Goal: Task Accomplishment & Management: Manage account settings

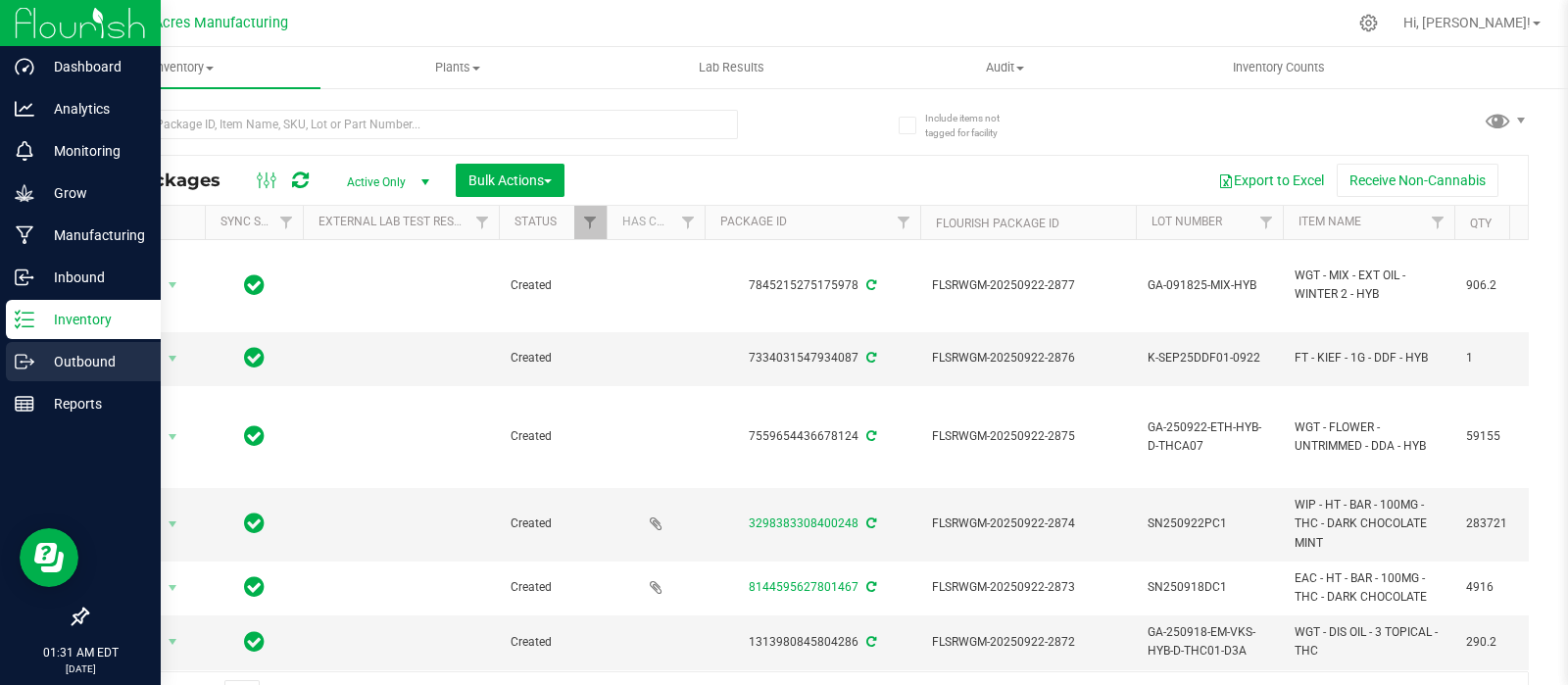
click at [98, 365] on p "Outbound" at bounding box center [93, 362] width 117 height 24
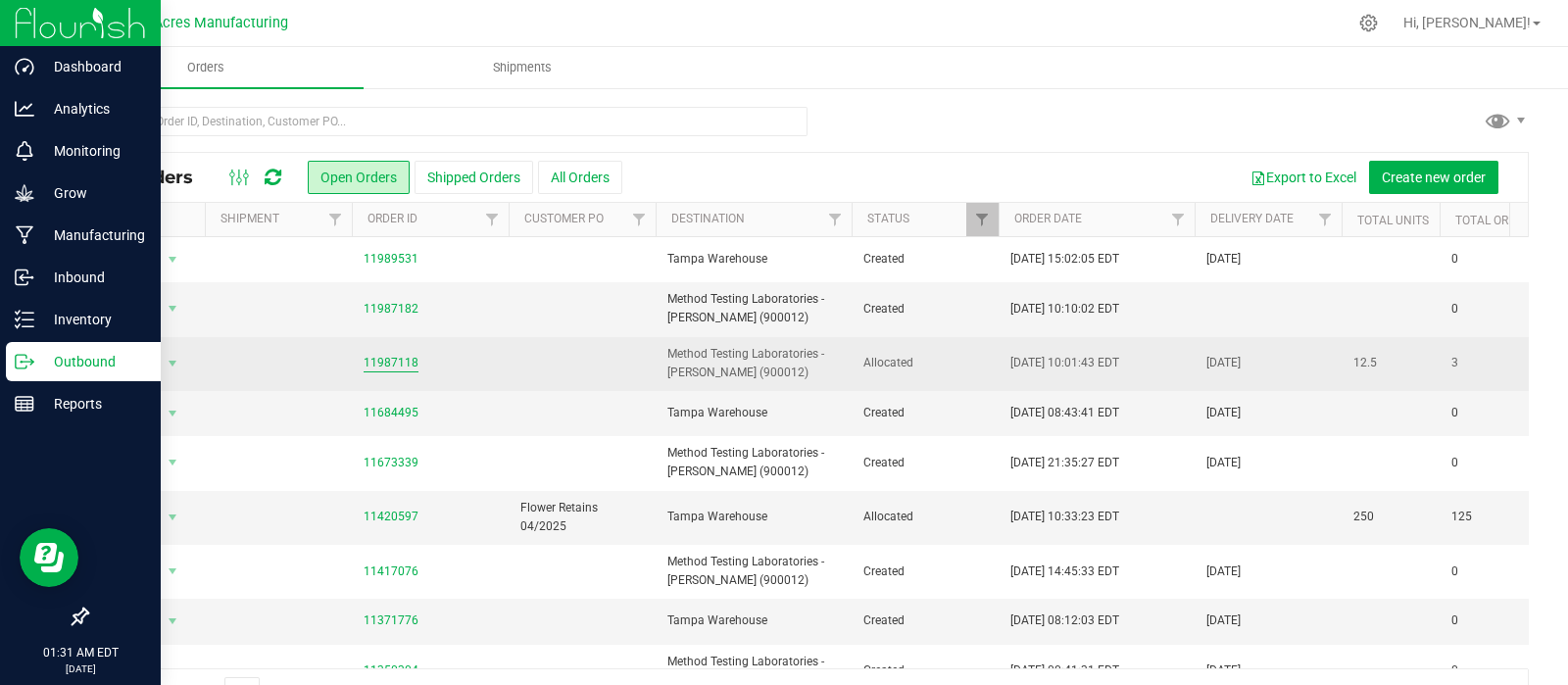
click at [390, 363] on link "11987118" at bounding box center [391, 363] width 55 height 19
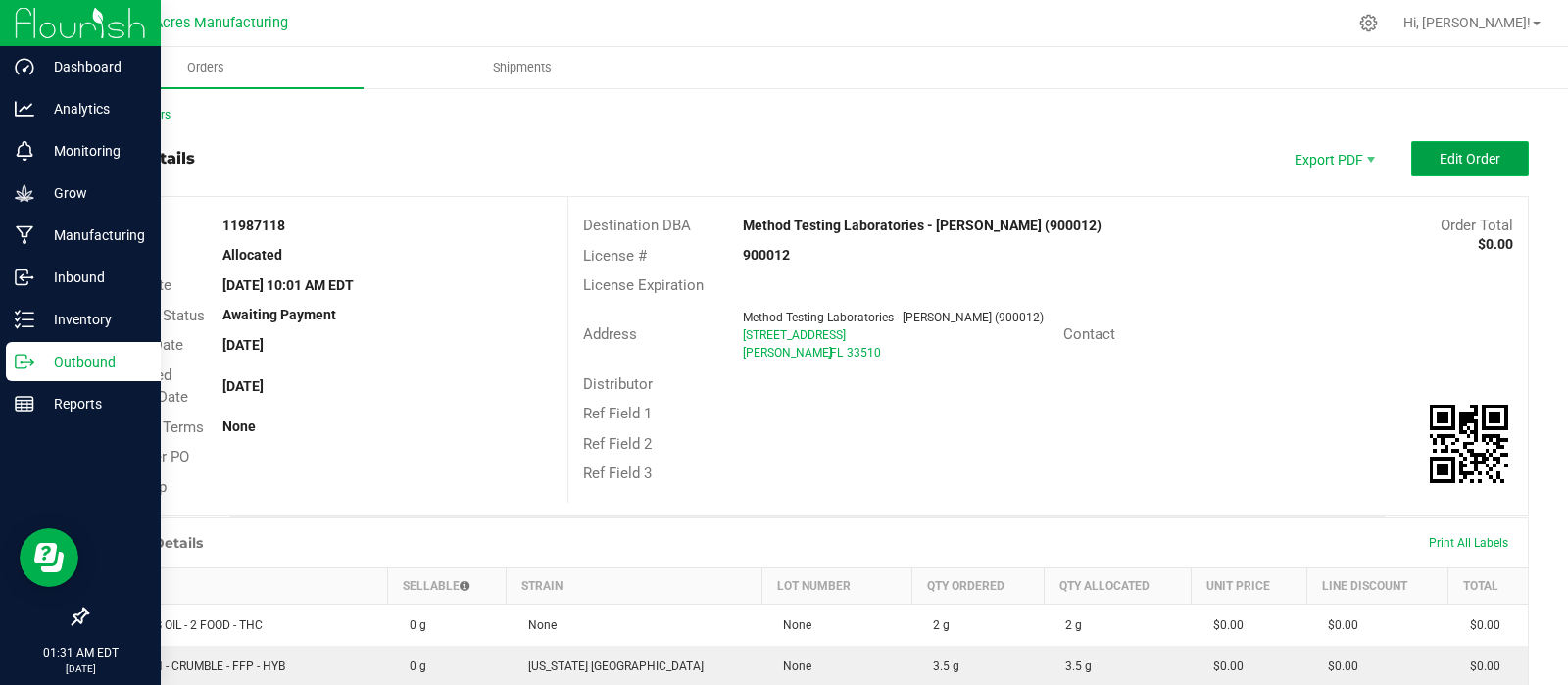
click at [1475, 158] on span "Edit Order" at bounding box center [1469, 159] width 61 height 16
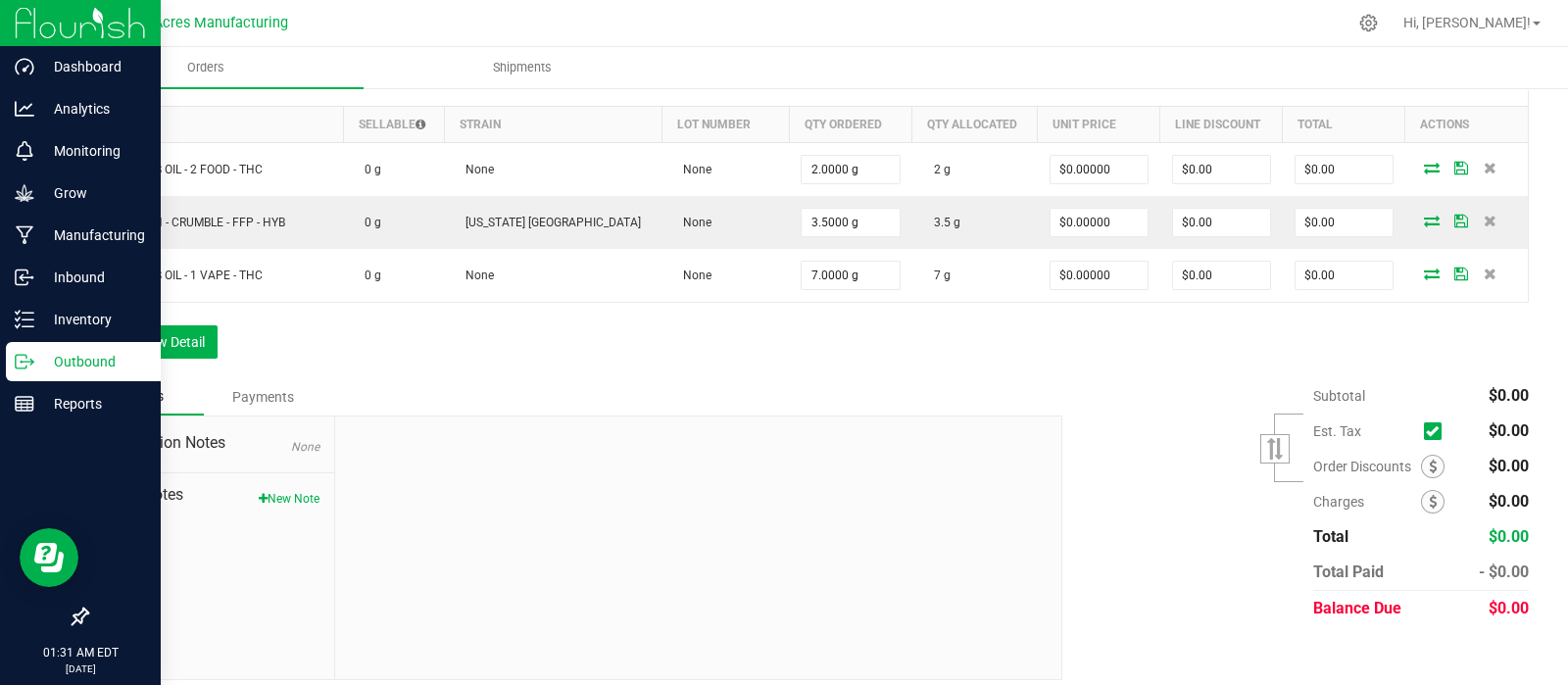
scroll to position [499, 0]
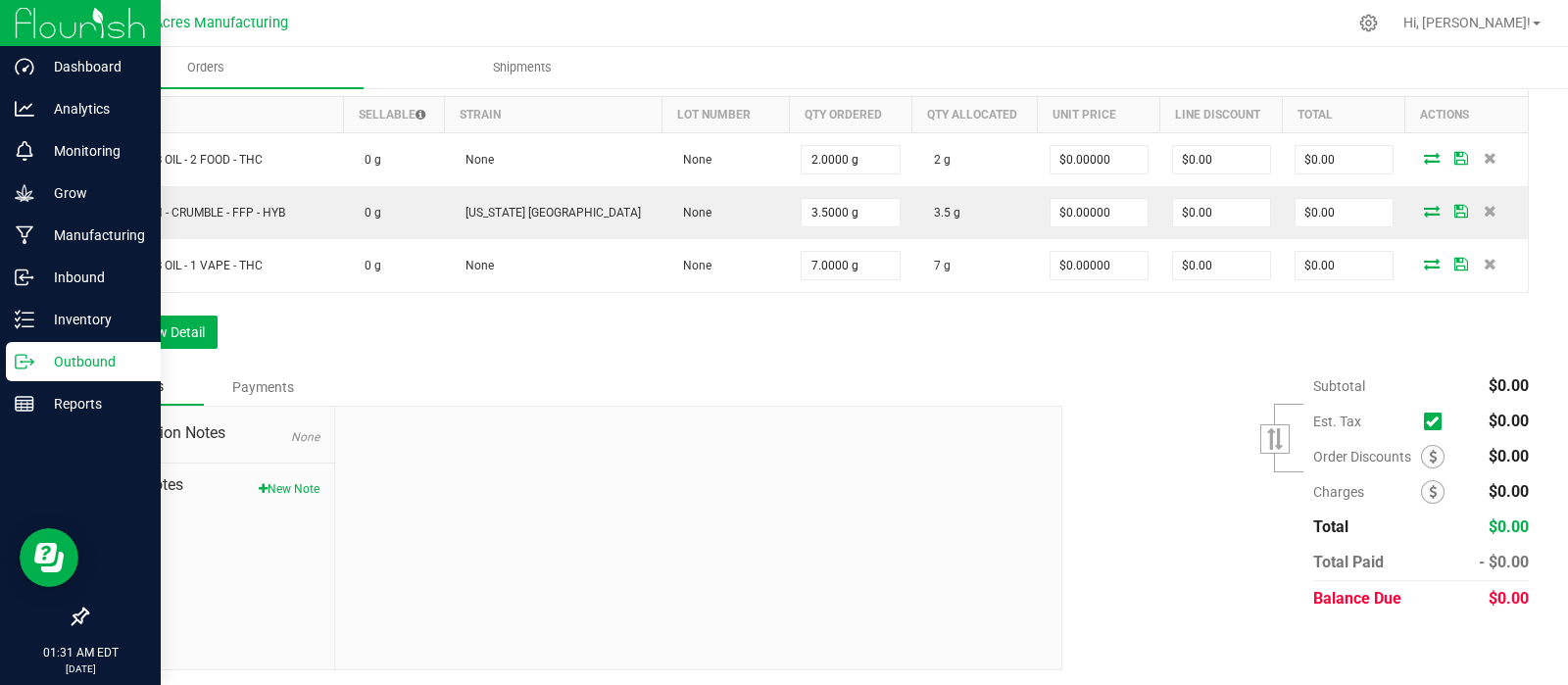
click at [299, 491] on button "New Note" at bounding box center [288, 489] width 61 height 18
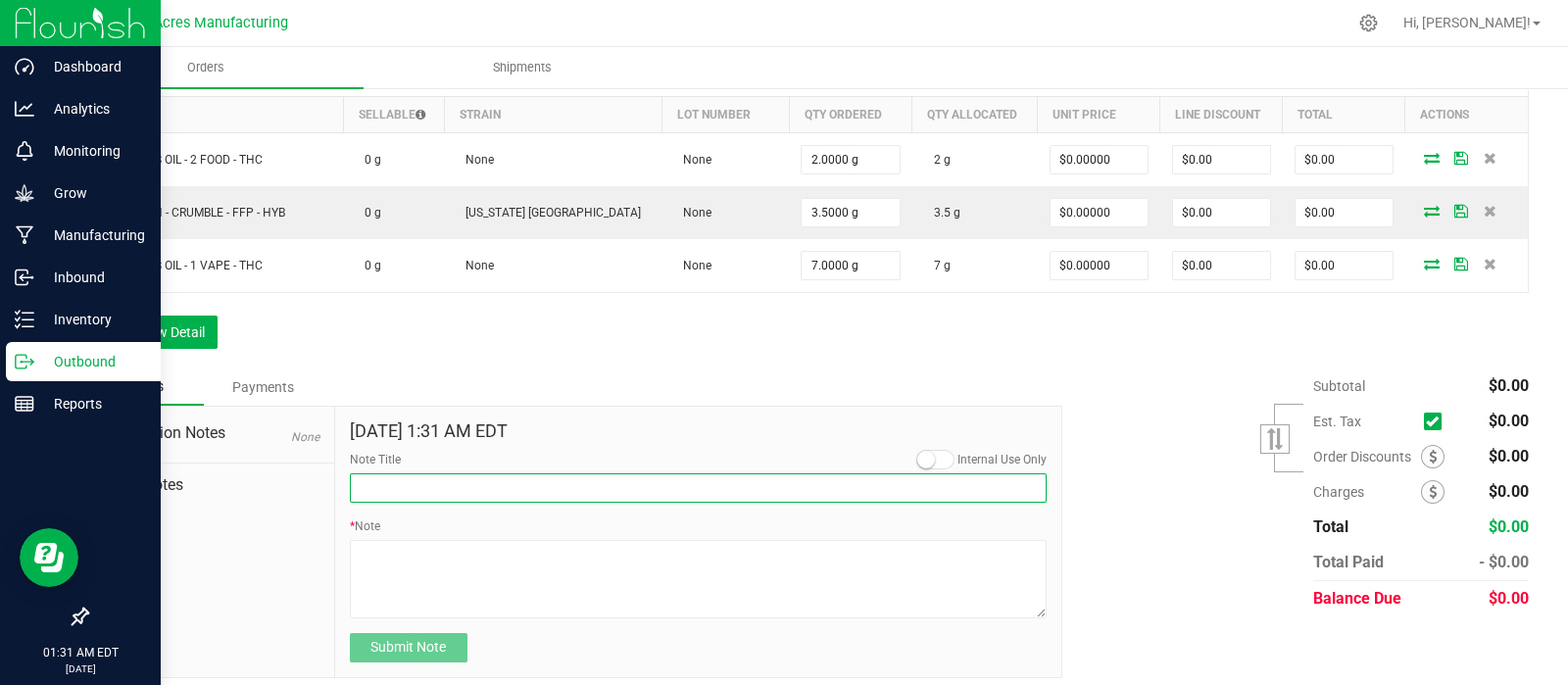
click at [479, 487] on input "Note Title" at bounding box center [699, 488] width 698 height 30
type input "Seal Tag#, Destination, Created By"
drag, startPoint x: 535, startPoint y: 487, endPoint x: 364, endPoint y: 482, distance: 171.1
click at [364, 482] on input "Seal Tag#, Destination, Created By" at bounding box center [699, 488] width 698 height 30
click at [570, 497] on form "[DATE] 1:31 AM EDT Internal Use Only Note Title Seal Tag#, Destination, Created…" at bounding box center [699, 542] width 698 height 242
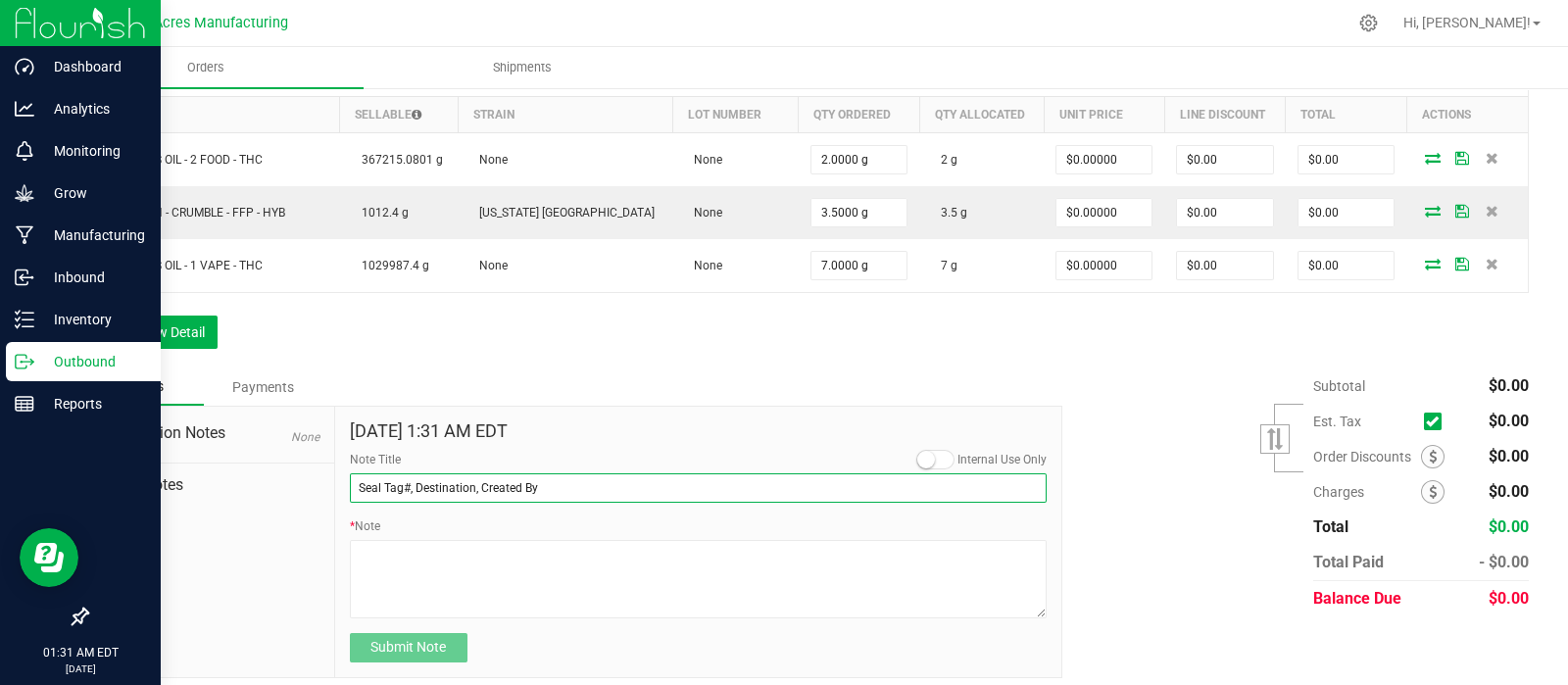
drag, startPoint x: 547, startPoint y: 485, endPoint x: 332, endPoint y: 483, distance: 215.0
click at [329, 483] on div "Destination Notes None Order Notes [DATE] 1:31 AM EDT Internal Use Only Note Ti…" at bounding box center [574, 542] width 976 height 272
click at [401, 546] on textarea "* Note" at bounding box center [699, 579] width 698 height 79
paste textarea "Seal Tag#, Destination, Created By"
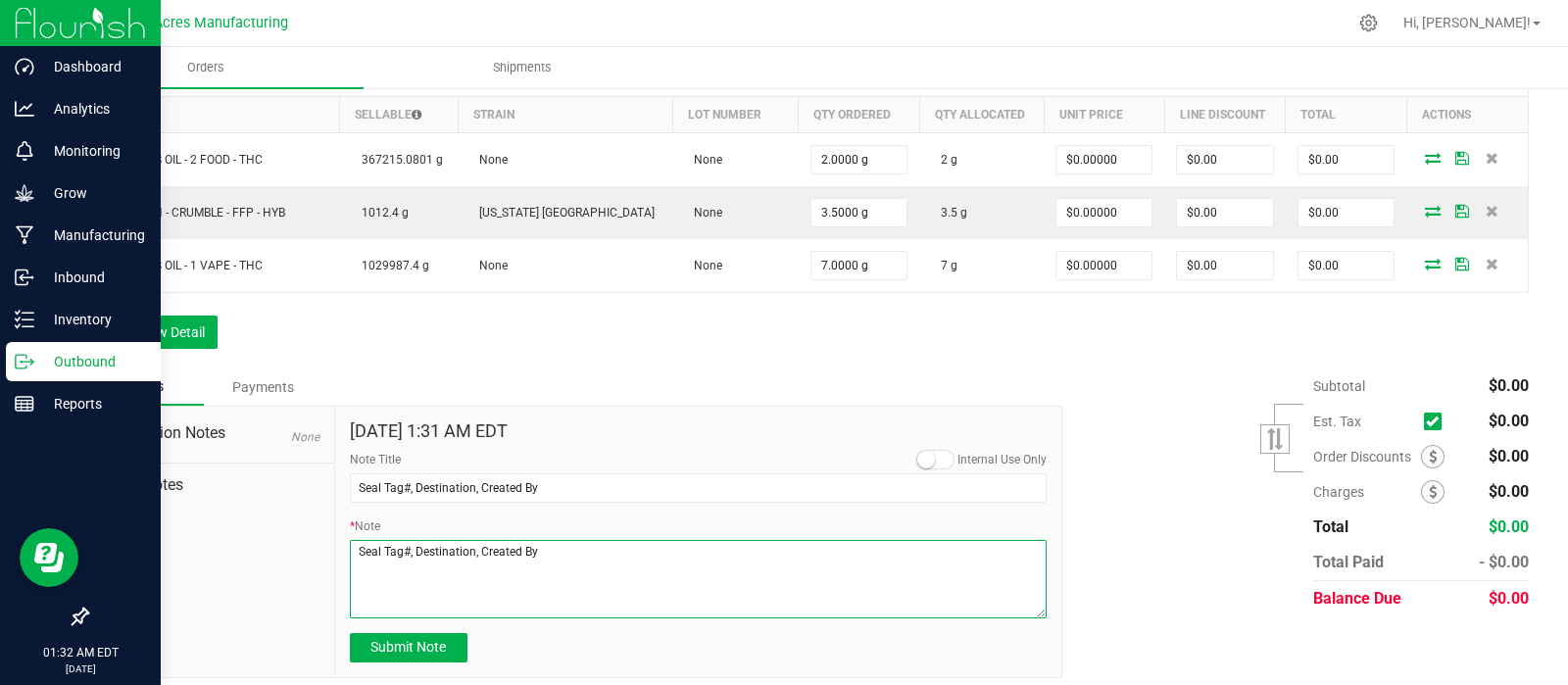
click at [405, 545] on textarea "* Note" at bounding box center [699, 579] width 698 height 79
click at [362, 564] on textarea "* Note" at bounding box center [699, 579] width 698 height 79
click at [411, 565] on textarea "* Note" at bounding box center [699, 579] width 698 height 79
click at [362, 576] on textarea "* Note" at bounding box center [699, 579] width 698 height 79
click at [413, 583] on textarea "* Note" at bounding box center [699, 579] width 698 height 79
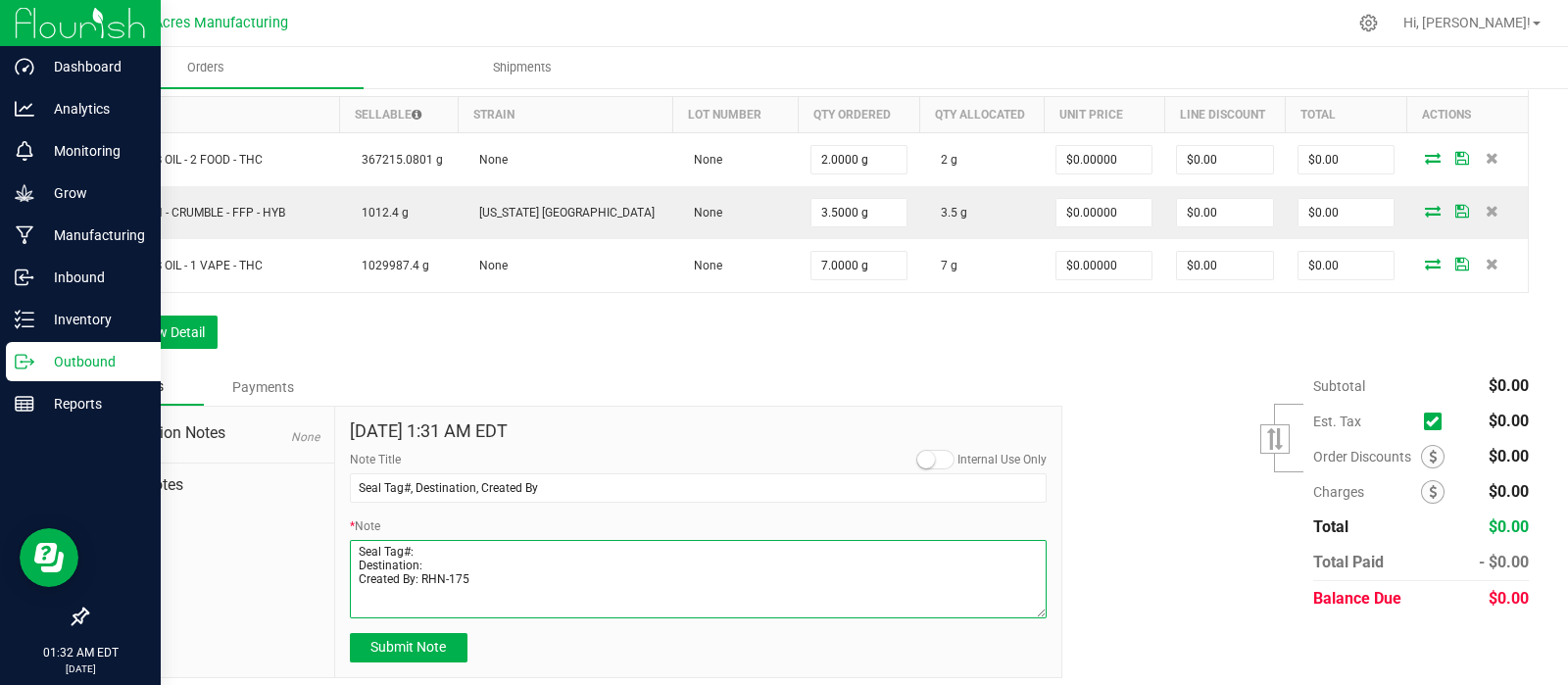
click at [436, 567] on textarea "* Note" at bounding box center [699, 579] width 698 height 79
click at [424, 546] on textarea "* Note" at bounding box center [699, 579] width 698 height 79
type textarea "Seal Tag#: 046341 Destination: Method Created By: RHN-175"
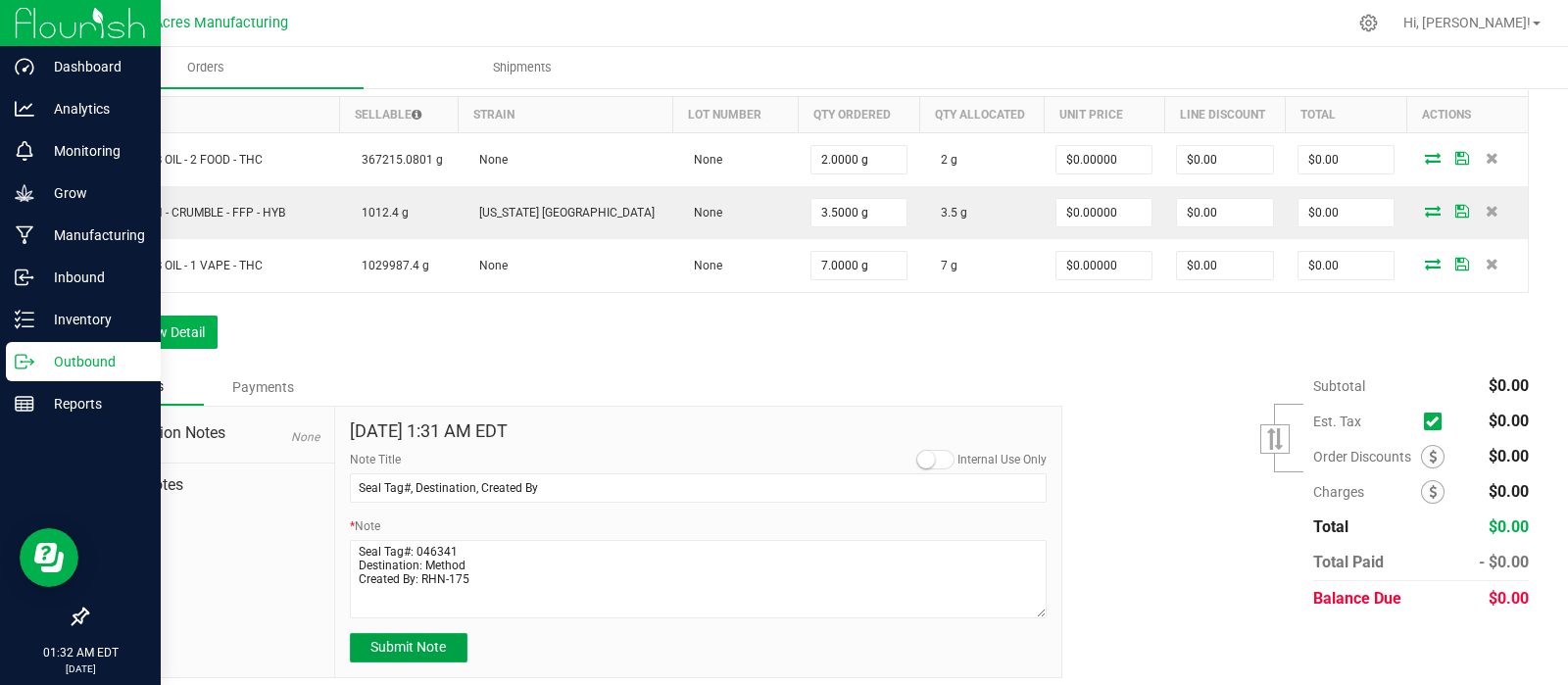
click at [435, 647] on span "Submit Note" at bounding box center [408, 647] width 76 height 16
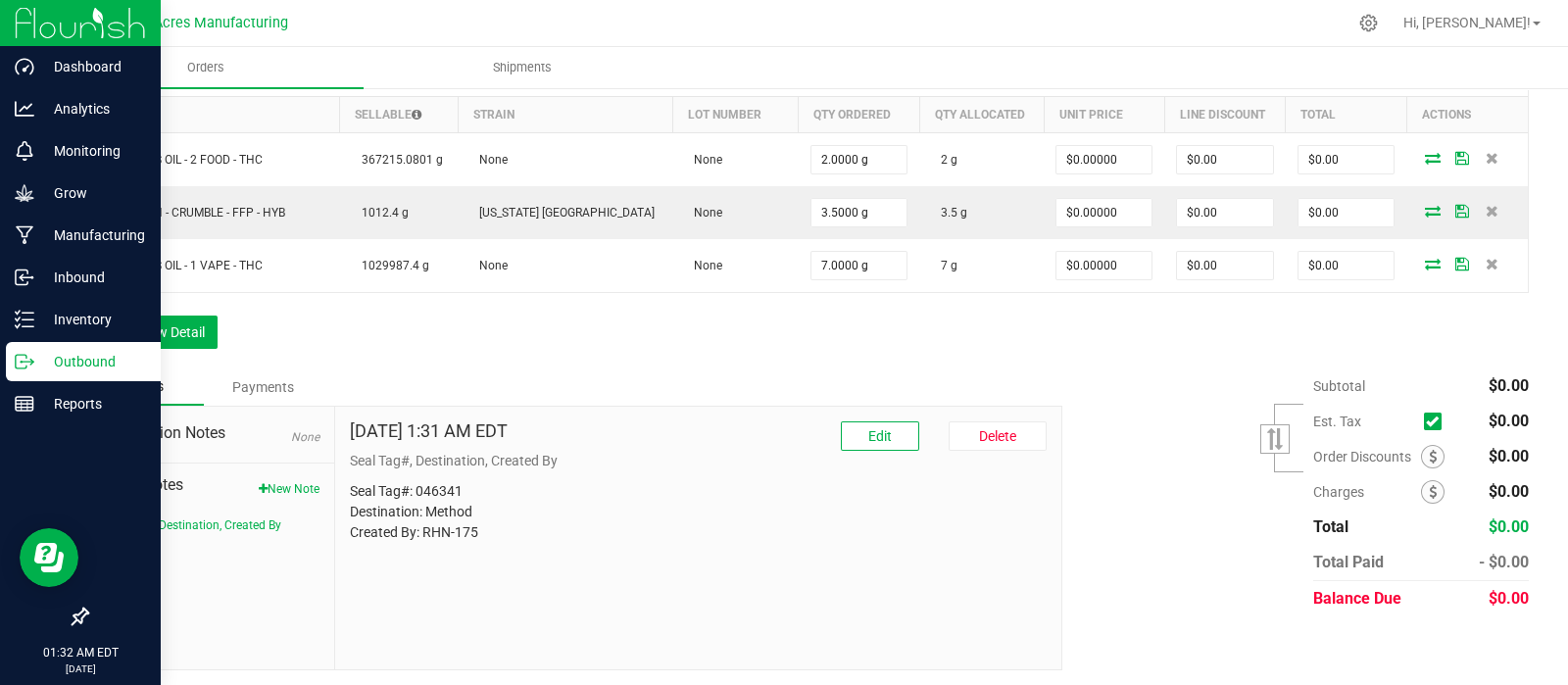
scroll to position [0, 0]
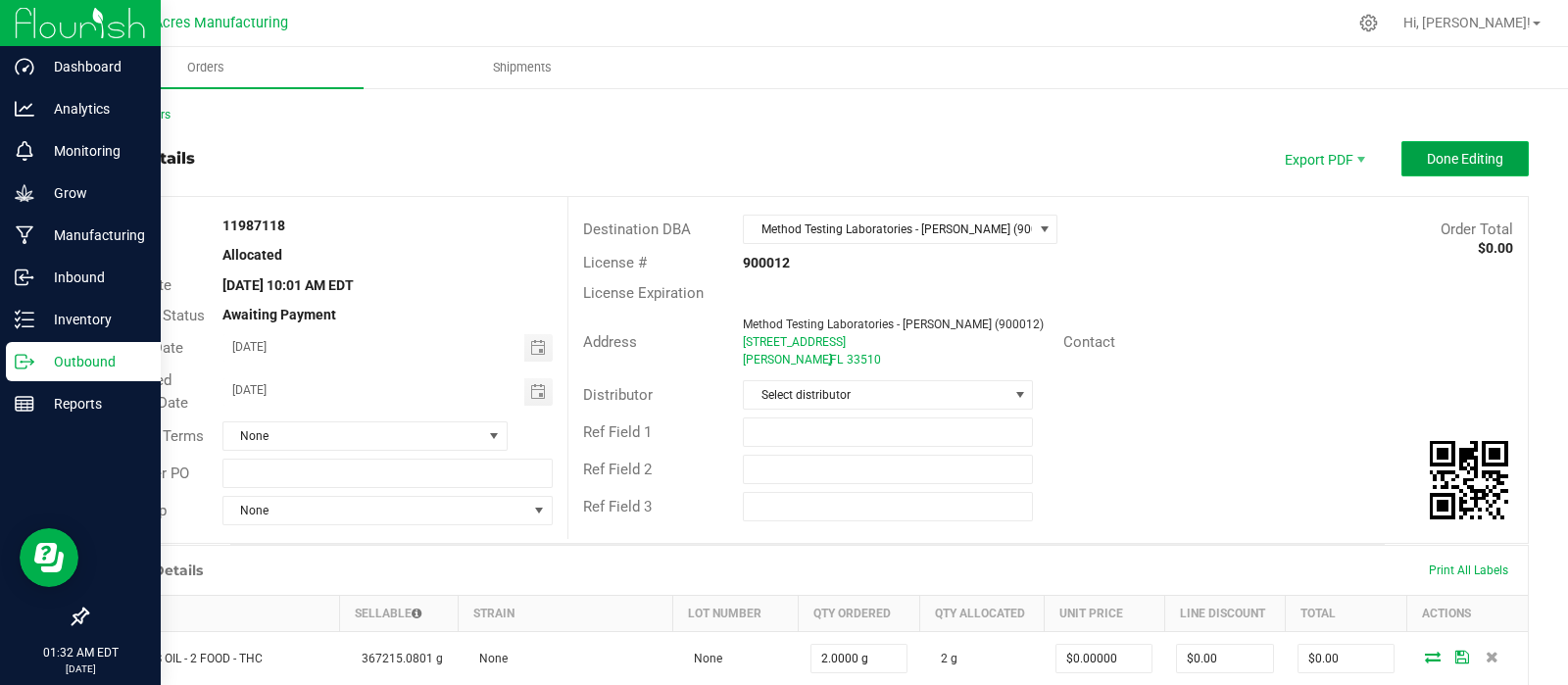
click at [1450, 151] on span "Done Editing" at bounding box center [1465, 159] width 77 height 16
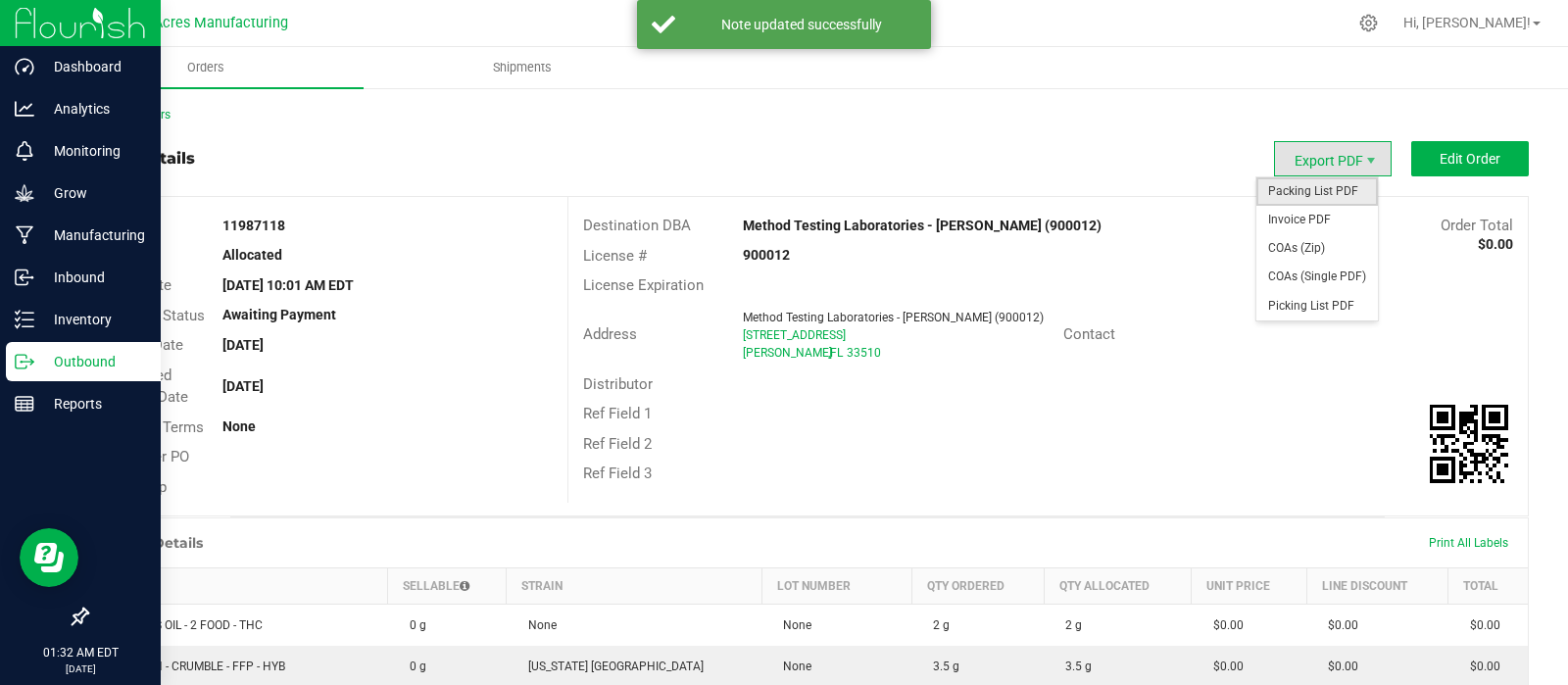
click at [1327, 198] on span "Packing List PDF" at bounding box center [1317, 191] width 121 height 29
